Goal: Task Accomplishment & Management: Complete application form

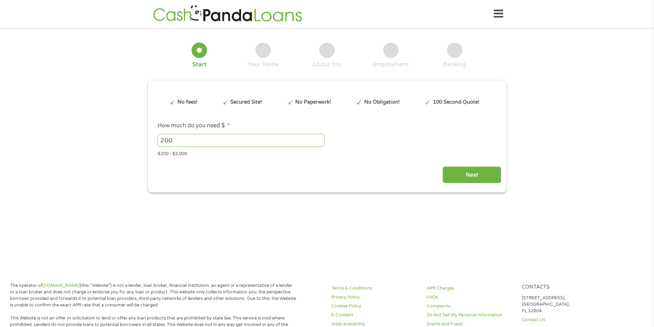
type input "EAIaIQobChMIk5PwhuOhjwMVtSZECB2pGjMMEAAYBCAAEgJbv_D_BwE"
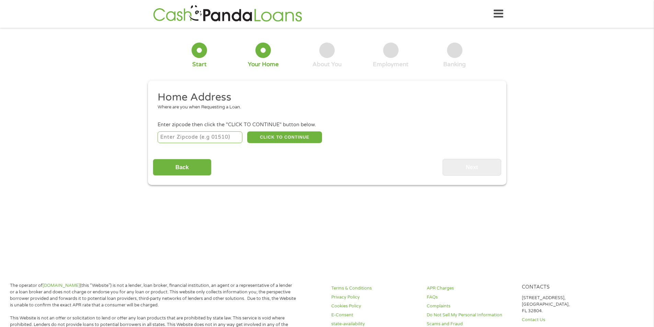
click at [192, 138] on input "number" at bounding box center [199, 137] width 85 height 12
type input "92586"
click at [257, 137] on button "CLICK TO CONTINUE" at bounding box center [284, 137] width 75 height 12
type input "92586"
type input "[GEOGRAPHIC_DATA]"
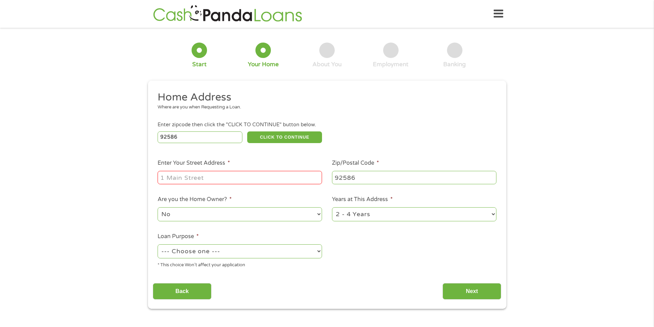
click at [229, 179] on input "Enter Your Street Address *" at bounding box center [239, 177] width 164 height 13
type input "[STREET_ADDRESS]"
click at [345, 216] on select "1 Year or less 1 - 2 Years 2 - 4 Years Over 4 Years" at bounding box center [414, 214] width 164 height 14
select select "60months"
click at [332, 207] on select "1 Year or less 1 - 2 Years 2 - 4 Years Over 4 Years" at bounding box center [414, 214] width 164 height 14
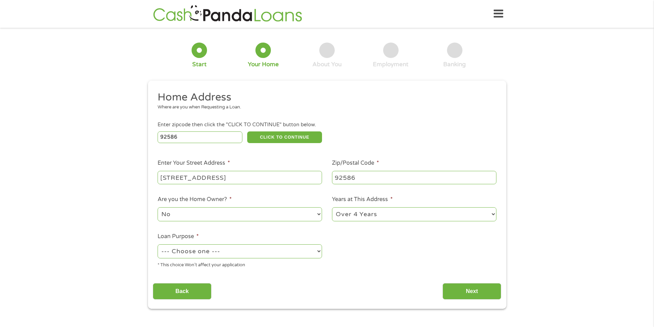
click at [278, 213] on select "No Yes" at bounding box center [239, 214] width 164 height 14
select select "yes"
click at [157, 207] on select "No Yes" at bounding box center [239, 214] width 164 height 14
click at [273, 252] on select "--- Choose one --- Pay Bills Debt Consolidation Home Improvement Major Purchase…" at bounding box center [239, 251] width 164 height 14
select select "shorttermcash"
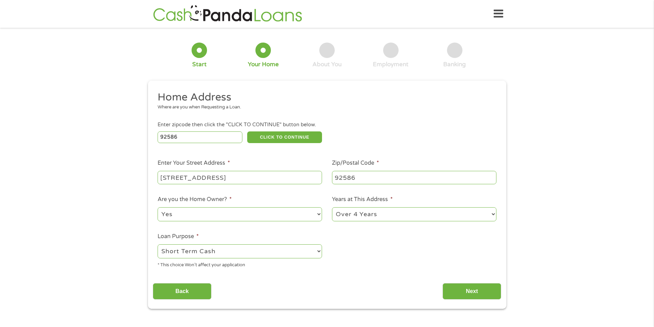
click at [157, 244] on select "--- Choose one --- Pay Bills Debt Consolidation Home Improvement Major Purchase…" at bounding box center [239, 251] width 164 height 14
click at [461, 290] on input "Next" at bounding box center [471, 291] width 59 height 17
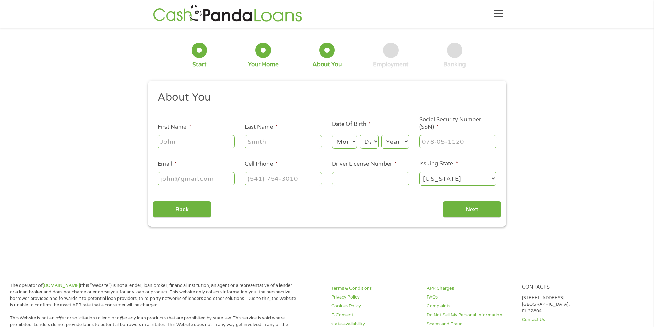
scroll to position [3, 3]
click at [216, 140] on input "First Name *" at bounding box center [195, 141] width 77 height 13
type input "[PERSON_NAME]"
type input "[EMAIL_ADDRESS][DOMAIN_NAME]"
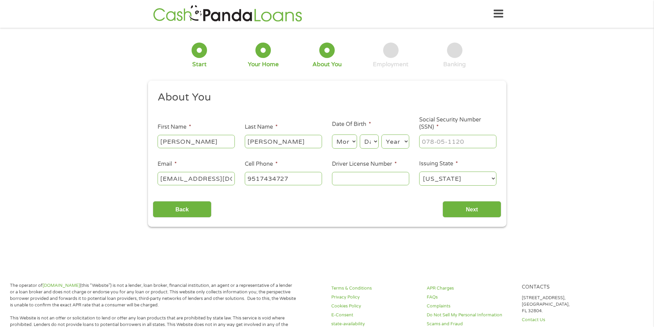
type input "[PHONE_NUMBER]"
click at [349, 141] on select "Month 1 2 3 4 5 6 7 8 9 10 11 12" at bounding box center [344, 141] width 25 height 14
select select "1"
click at [332, 134] on select "Month 1 2 3 4 5 6 7 8 9 10 11 12" at bounding box center [344, 141] width 25 height 14
click at [363, 143] on select "Day 1 2 3 4 5 6 7 8 9 10 11 12 13 14 15 16 17 18 19 20 21 22 23 24 25 26 27 28 …" at bounding box center [369, 141] width 19 height 14
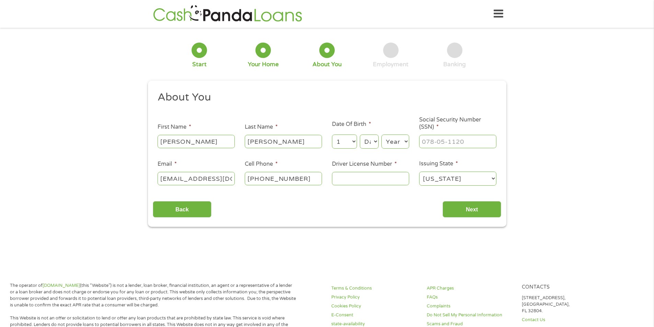
select select "10"
click at [360, 134] on select "Day 1 2 3 4 5 6 7 8 9 10 11 12 13 14 15 16 17 18 19 20 21 22 23 24 25 26 27 28 …" at bounding box center [369, 141] width 19 height 14
click at [392, 145] on select "Year [DATE] 2006 2005 2004 2003 2002 2001 2000 1999 1998 1997 1996 1995 1994 19…" at bounding box center [395, 141] width 28 height 14
select select "1959"
click at [381, 134] on select "Year [DATE] 2006 2005 2004 2003 2002 2001 2000 1999 1998 1997 1996 1995 1994 19…" at bounding box center [395, 141] width 28 height 14
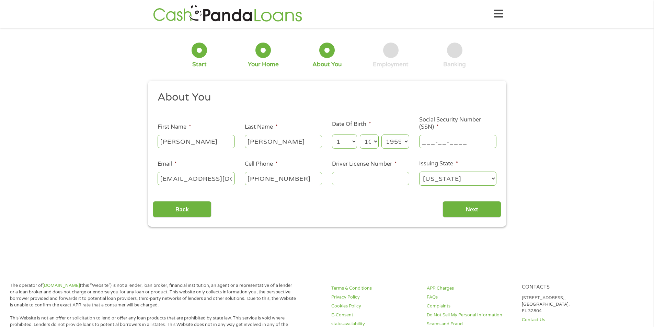
click at [427, 144] on input "___-__-____" at bounding box center [457, 141] width 77 height 13
type input "571-23-2212"
click at [395, 181] on input "Driver License Number *" at bounding box center [370, 178] width 77 height 13
type input "n5207570"
click at [446, 210] on input "Next" at bounding box center [471, 209] width 59 height 17
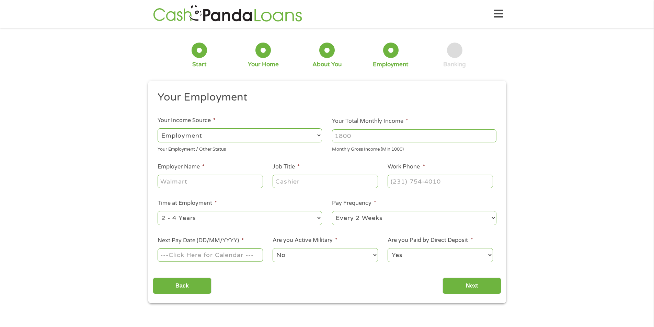
click at [317, 136] on select "--- Choose one --- Employment [DEMOGRAPHIC_DATA] Benefits" at bounding box center [239, 135] width 164 height 14
select select "benefits"
click at [157, 128] on select "--- Choose one --- Employment [DEMOGRAPHIC_DATA] Benefits" at bounding box center [239, 135] width 164 height 14
type input "Other"
type input "[PHONE_NUMBER]"
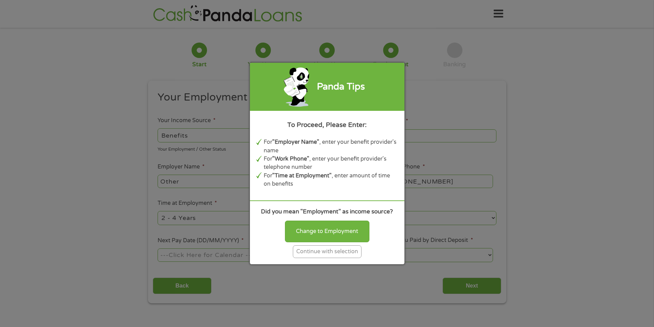
click at [312, 254] on div "Continue with selection" at bounding box center [327, 251] width 69 height 13
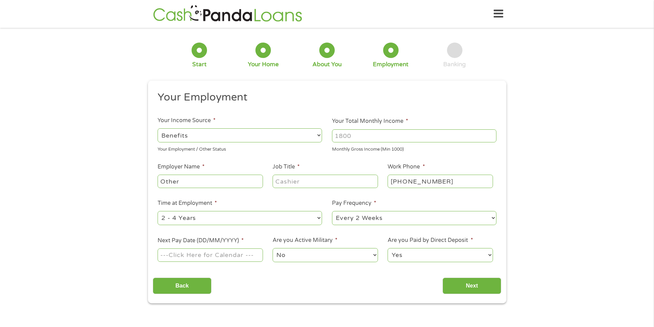
click at [281, 134] on select "--- Choose one --- Employment [DEMOGRAPHIC_DATA] Benefits" at bounding box center [239, 135] width 164 height 14
click at [157, 128] on select "--- Choose one --- Employment [DEMOGRAPHIC_DATA] Benefits" at bounding box center [239, 135] width 164 height 14
